Goal: Communication & Community: Ask a question

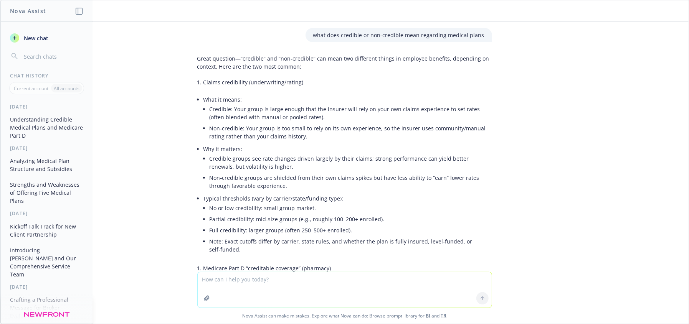
scroll to position [561, 0]
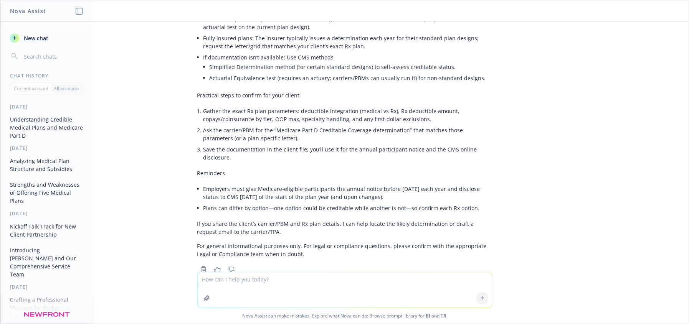
type textarea "Has anyone ever heard that it's discriminatory to require a birthing parent to …"
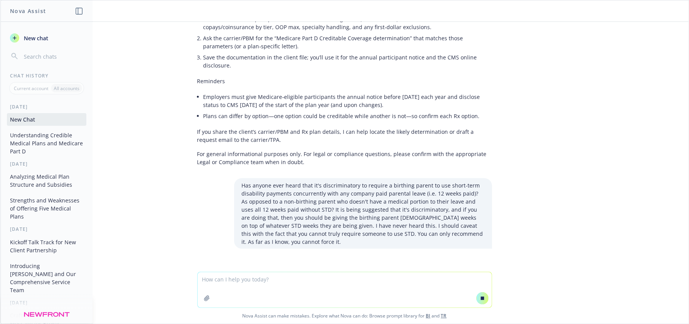
scroll to position [644, 0]
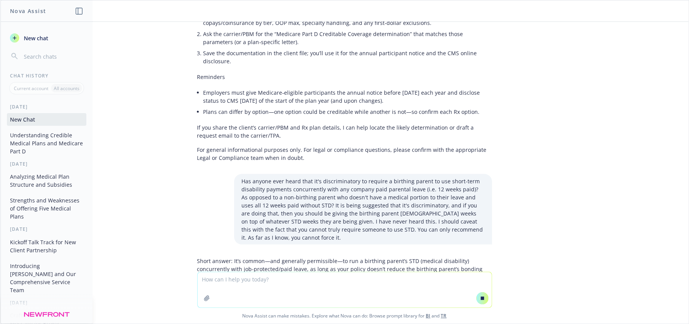
click at [613, 236] on div "what does credible or non-credible mean regarding medical plans Great question—…" at bounding box center [344, 147] width 688 height 250
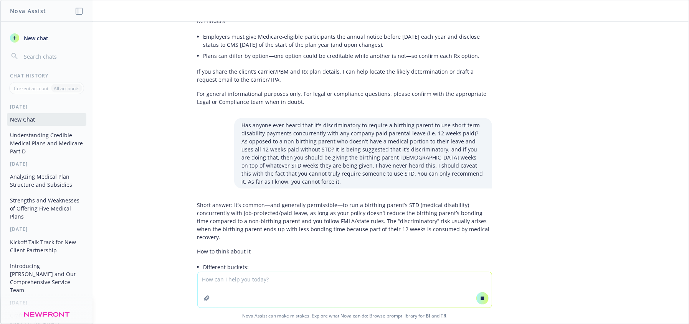
scroll to position [701, 0]
drag, startPoint x: 441, startPoint y: 203, endPoint x: 483, endPoint y: 203, distance: 41.5
click at [483, 203] on p "Short answer: It’s common—and generally permissible—to run a birthing parent’s …" at bounding box center [344, 220] width 295 height 40
click at [651, 235] on div "what does credible or non-credible mean regarding medical plans Great question—…" at bounding box center [344, 147] width 688 height 250
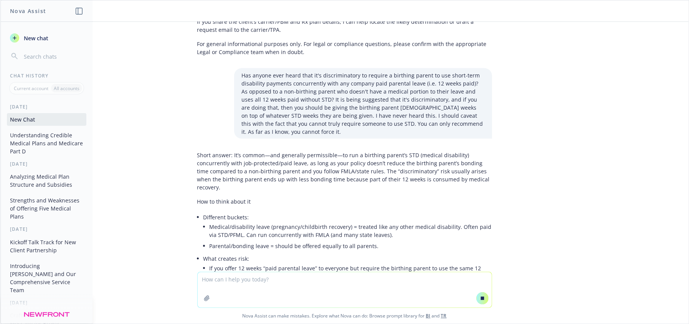
scroll to position [757, 0]
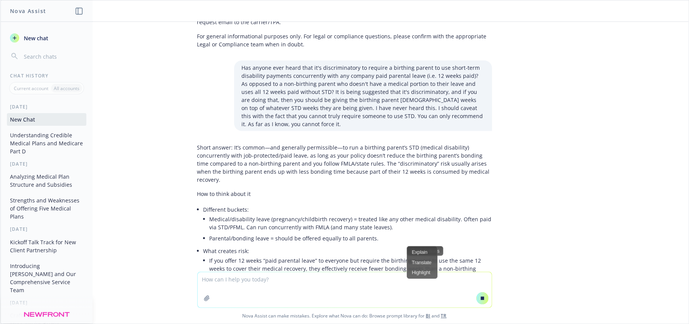
click at [557, 243] on div "what does credible or non-credible mean regarding medical plans Great question—…" at bounding box center [344, 147] width 688 height 250
drag, startPoint x: 577, startPoint y: 270, endPoint x: 688, endPoint y: 235, distance: 116.9
click at [579, 269] on div "what does credible or non-credible mean regarding medical plans Great question—…" at bounding box center [344, 147] width 688 height 250
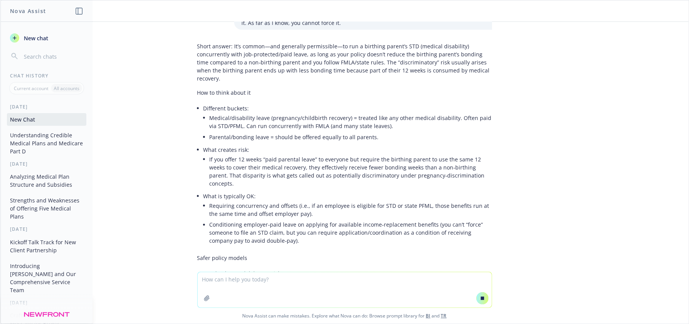
scroll to position [866, 0]
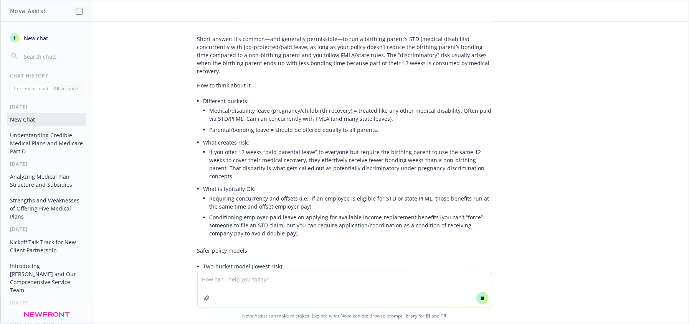
click at [268, 291] on textarea at bounding box center [345, 290] width 294 height 35
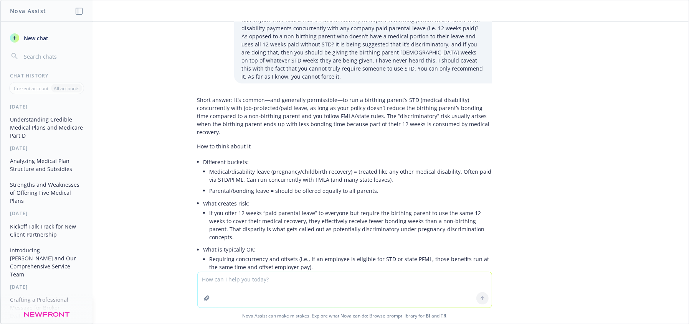
scroll to position [835, 0]
click at [301, 292] on textarea at bounding box center [345, 290] width 294 height 35
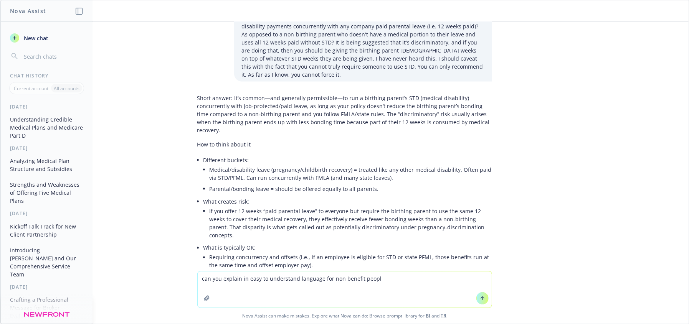
type textarea "can you explain in easy to understand language for non benefit people"
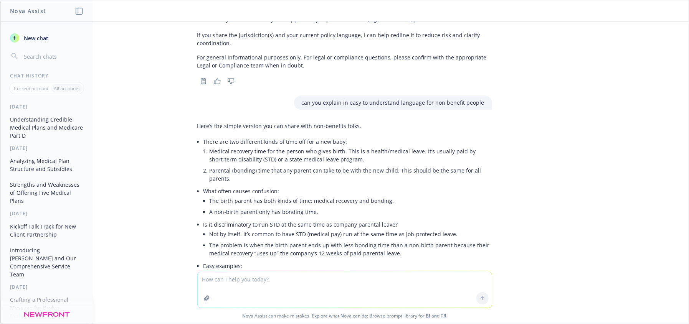
scroll to position [1360, 0]
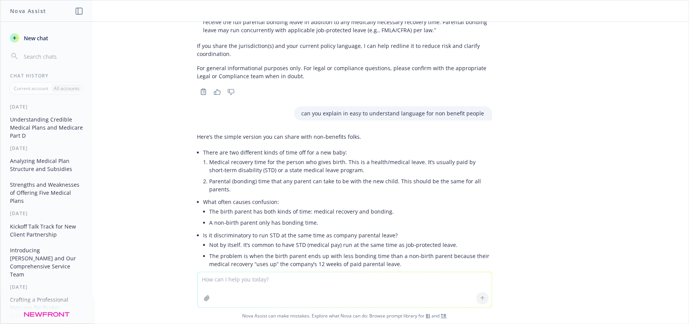
click at [370, 176] on li "Parental (bonding) time that any parent can take to be with the new child. This…" at bounding box center [351, 185] width 283 height 19
click at [400, 289] on textarea at bounding box center [345, 290] width 294 height 35
click at [376, 279] on textarea at bounding box center [345, 290] width 294 height 35
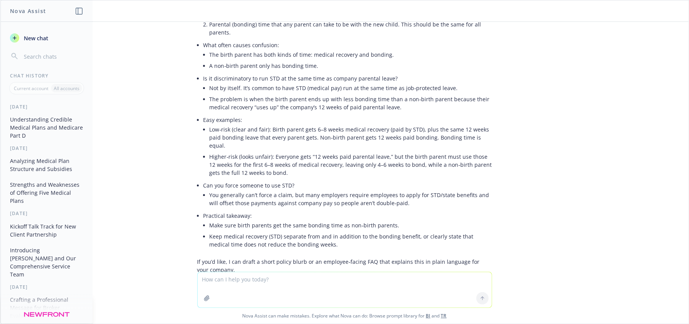
scroll to position [1535, 0]
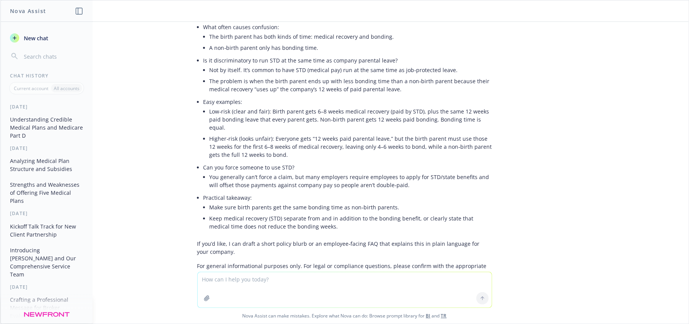
click at [293, 284] on textarea at bounding box center [345, 290] width 294 height 35
click at [319, 283] on textarea at bounding box center [345, 290] width 294 height 35
click at [320, 283] on textarea at bounding box center [345, 290] width 294 height 35
type textarea "yes please"
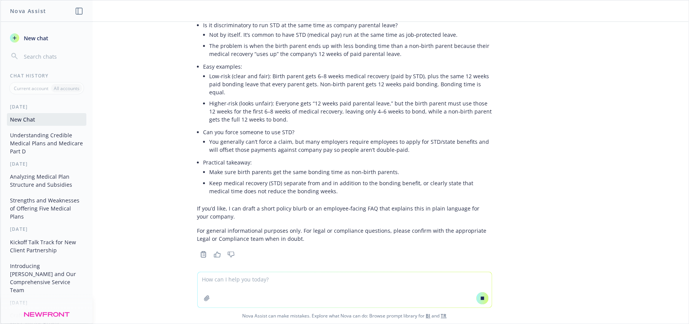
scroll to position [1524, 0]
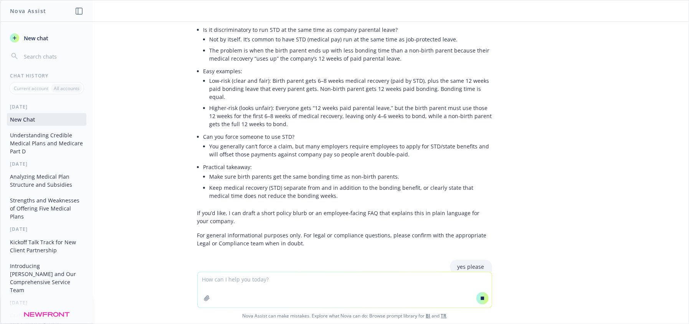
click at [392, 276] on textarea at bounding box center [345, 290] width 294 height 35
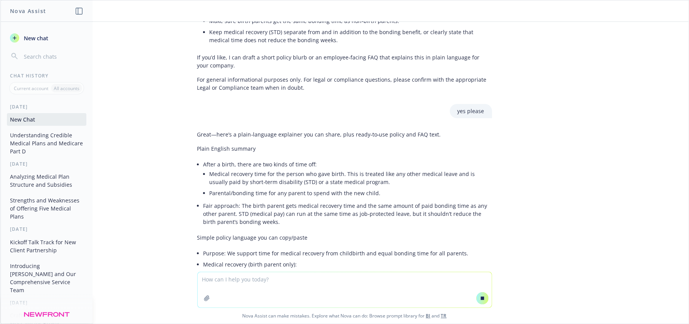
scroll to position [1722, 0]
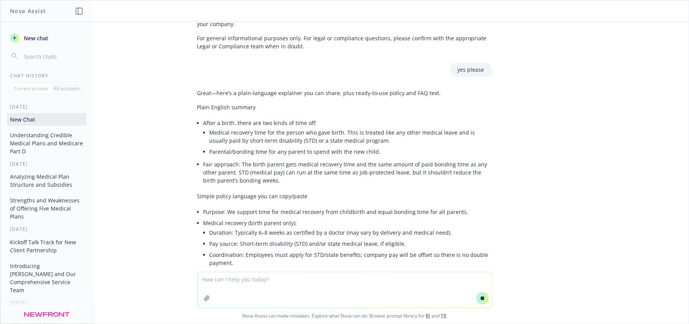
click at [310, 279] on textarea at bounding box center [345, 290] width 294 height 35
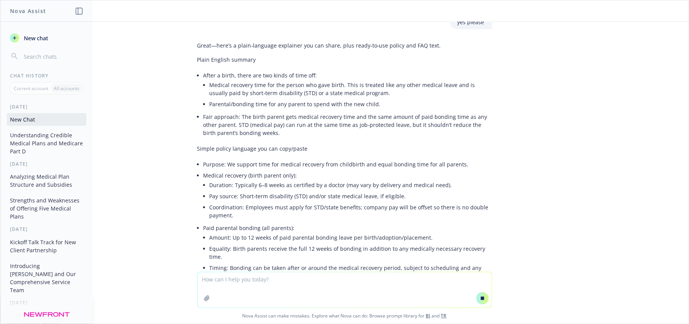
scroll to position [1774, 0]
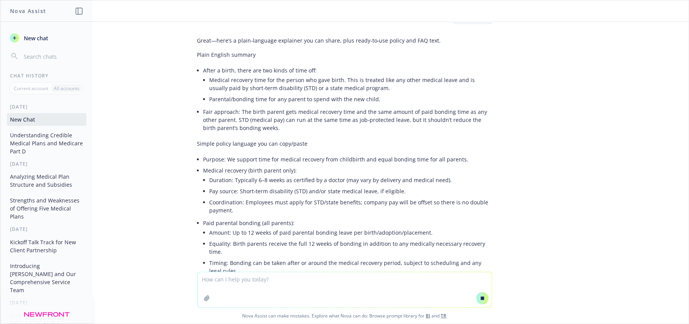
click at [359, 294] on textarea at bounding box center [345, 290] width 294 height 35
click at [359, 300] on textarea at bounding box center [345, 290] width 294 height 35
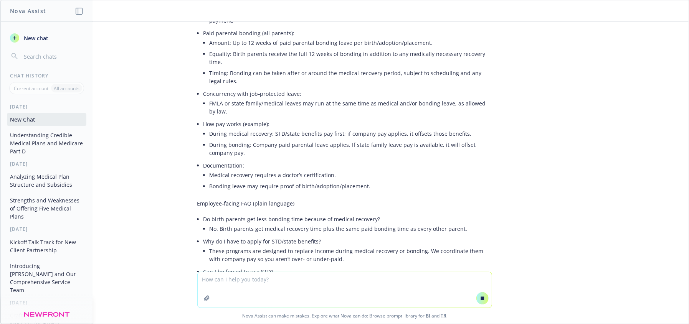
scroll to position [1974, 0]
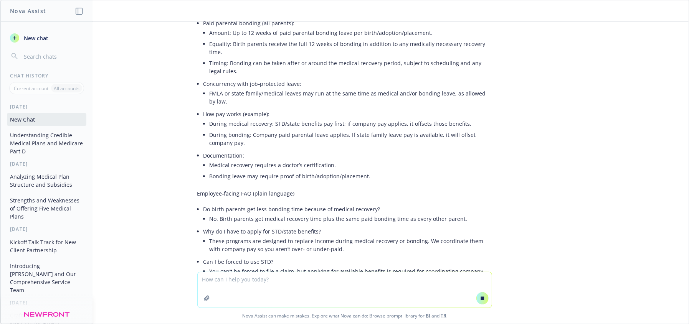
click at [333, 292] on textarea at bounding box center [345, 290] width 294 height 35
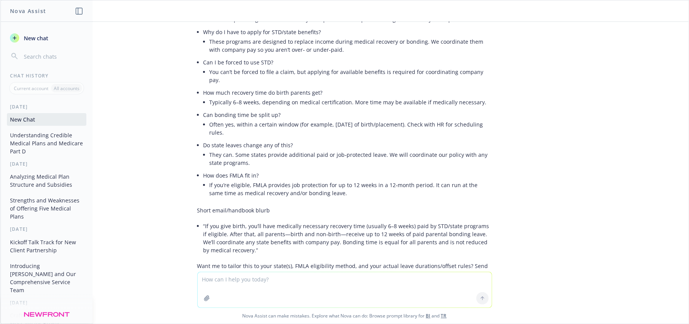
scroll to position [2243, 0]
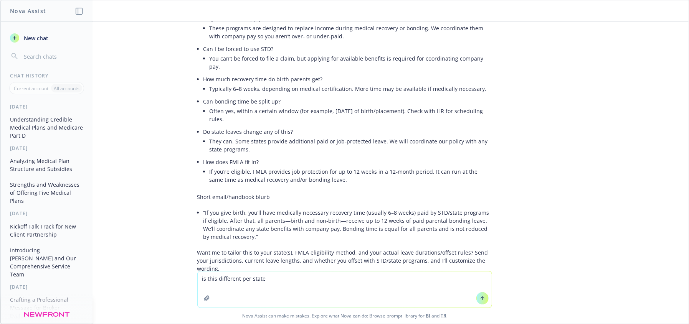
type textarea "is this different per state?"
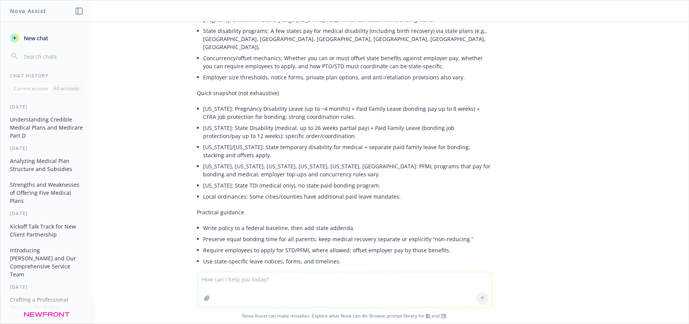
scroll to position [2707, 0]
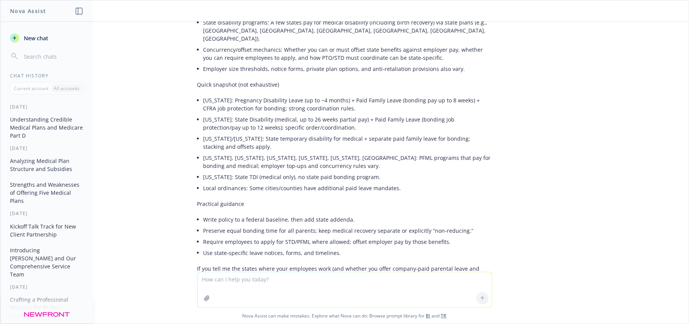
click at [247, 287] on textarea at bounding box center [345, 290] width 294 height 35
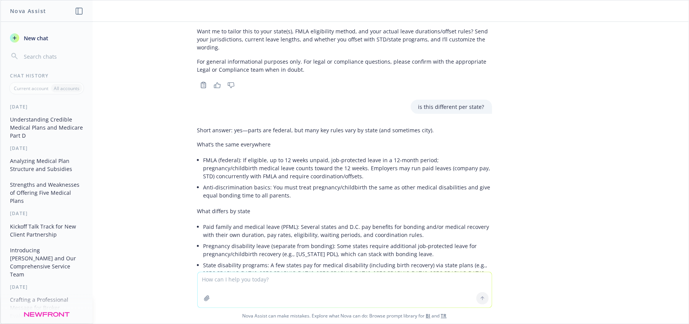
scroll to position [2460, 0]
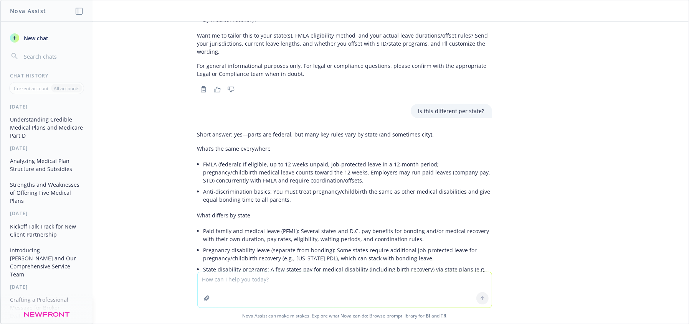
click at [275, 280] on textarea at bounding box center [345, 290] width 294 height 35
type textarea "when company changes brokers they can't add a new General Agent if they don't c…"
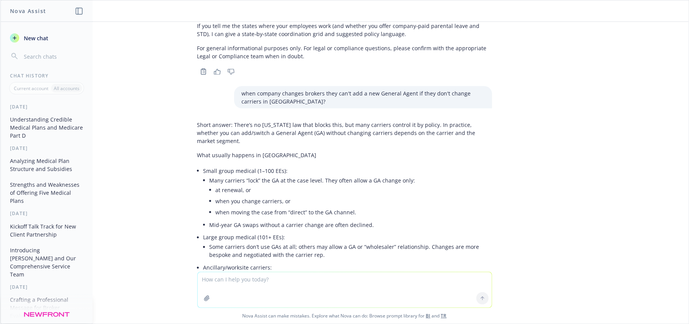
scroll to position [3003, 0]
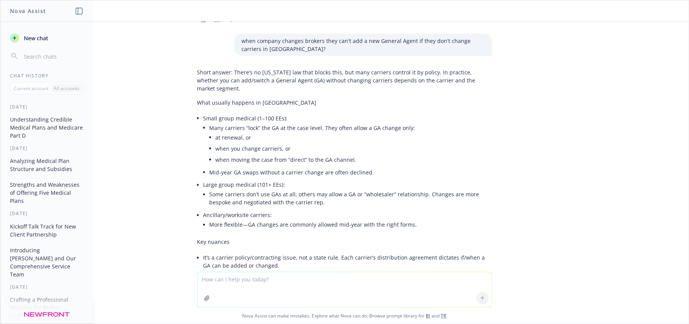
click at [500, 219] on div "what does credible or non-credible mean regarding medical plans Great question—…" at bounding box center [344, 147] width 688 height 250
click at [564, 251] on div "what does credible or non-credible mean regarding medical plans Great question—…" at bounding box center [344, 147] width 688 height 250
